Goal: Task Accomplishment & Management: Manage account settings

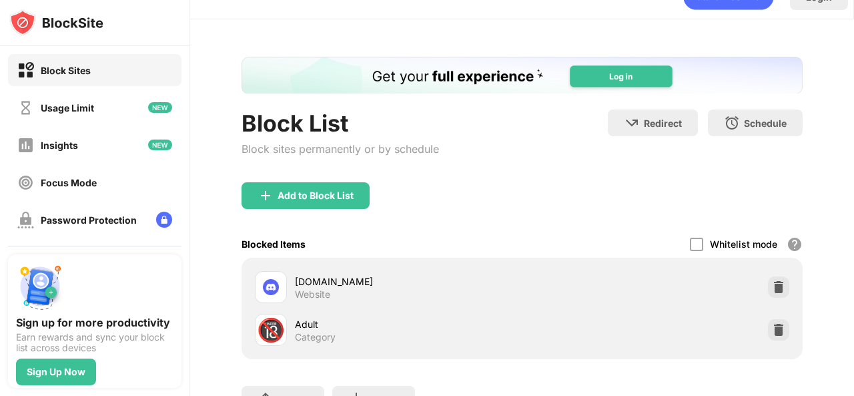
drag, startPoint x: 854, startPoint y: 85, endPoint x: 854, endPoint y: 105, distance: 20.0
click at [854, 105] on div "Login Block List Block sites permanently or by schedule Redirect Choose a site …" at bounding box center [522, 198] width 664 height 396
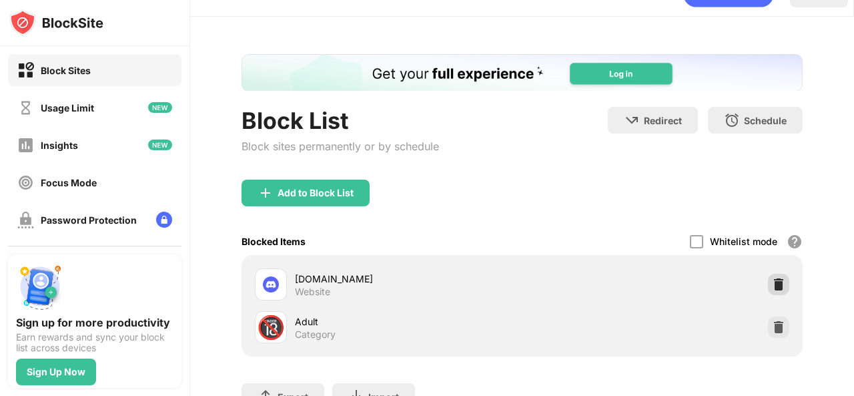
click at [770, 275] on div at bounding box center [778, 284] width 21 height 21
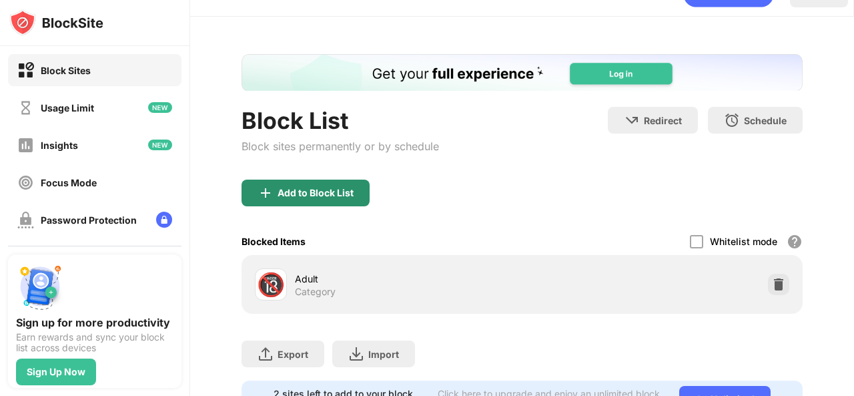
click at [328, 198] on div "Add to Block List" at bounding box center [306, 193] width 128 height 27
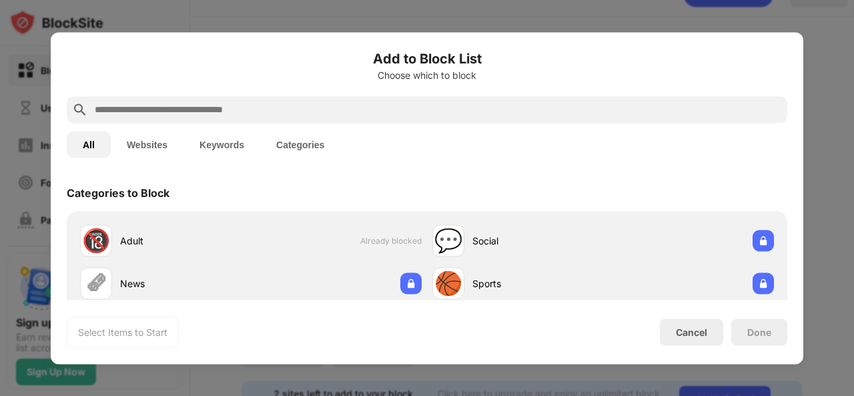
click at [358, 114] on input "text" at bounding box center [437, 109] width 689 height 16
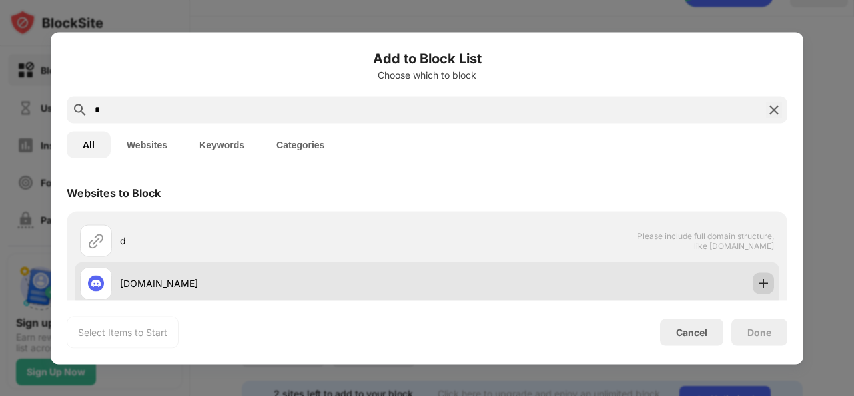
type input "*"
click at [760, 287] on img at bounding box center [763, 282] width 13 height 13
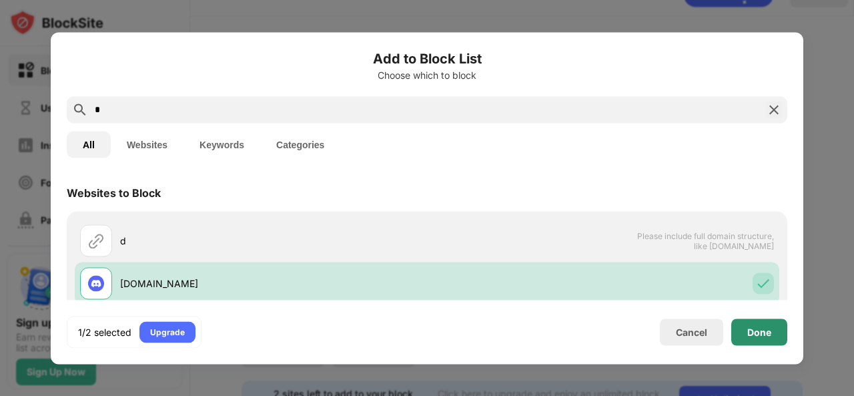
click at [756, 321] on div "Done" at bounding box center [759, 331] width 56 height 27
